Goal: Book appointment/travel/reservation

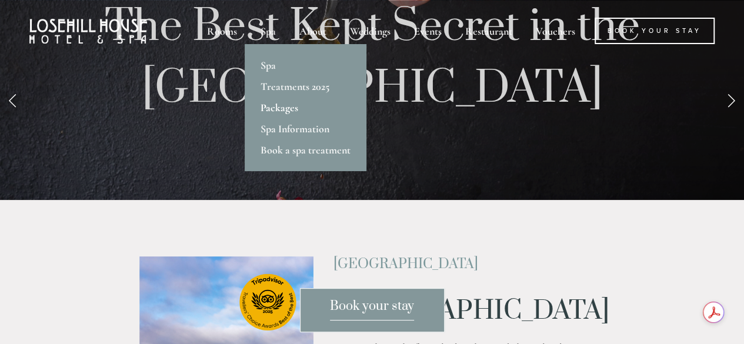
click at [281, 103] on link "Packages" at bounding box center [306, 107] width 122 height 21
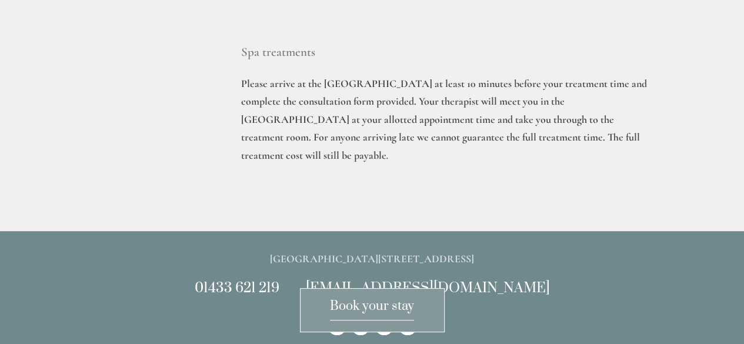
scroll to position [2469, 0]
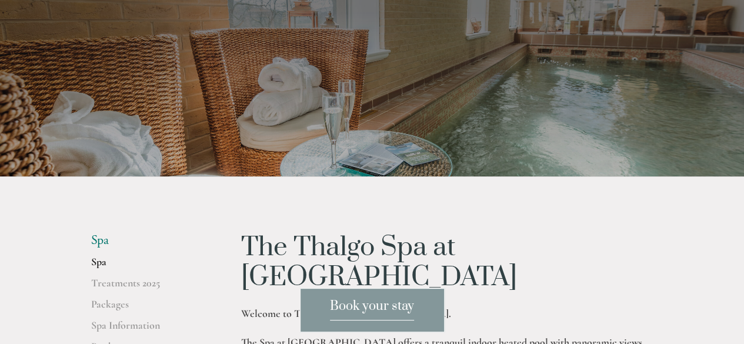
scroll to position [71, 0]
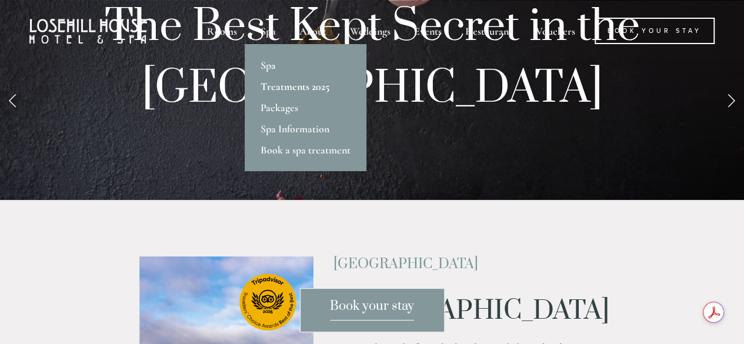
click at [277, 81] on link "Treatments 2025" at bounding box center [306, 86] width 122 height 21
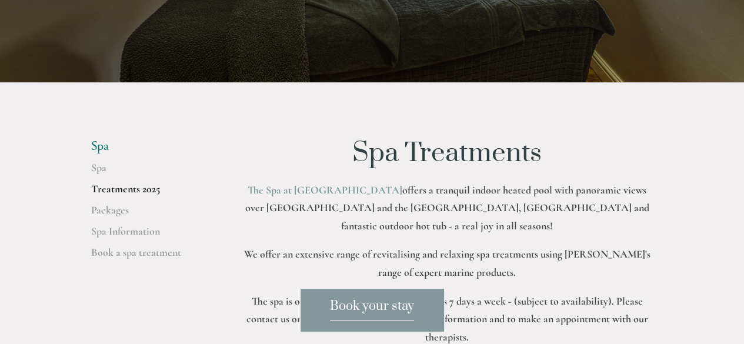
scroll to position [165, 0]
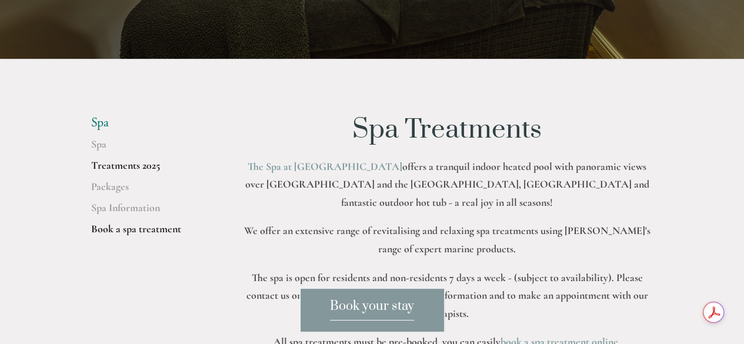
click at [148, 233] on link "Book a spa treatment" at bounding box center [147, 232] width 112 height 21
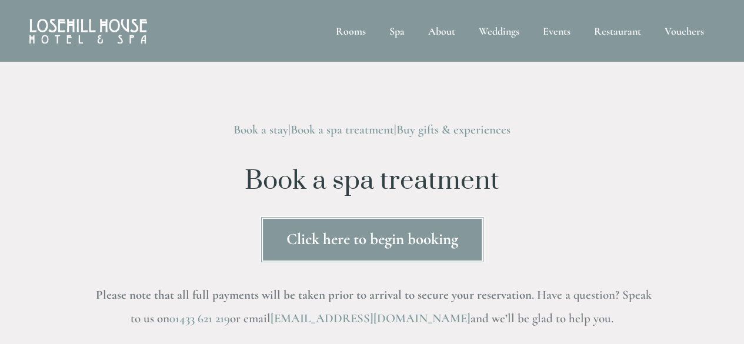
click at [293, 234] on link "Click here to begin booking" at bounding box center [372, 240] width 225 height 48
